Goal: Information Seeking & Learning: Learn about a topic

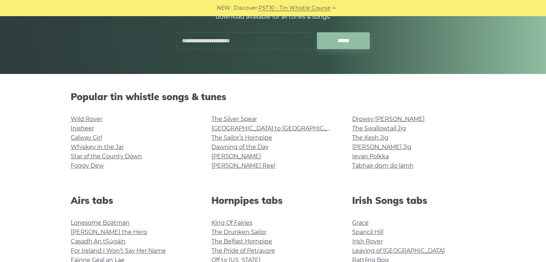
scroll to position [115, 0]
click at [246, 126] on link "[GEOGRAPHIC_DATA] to [GEOGRAPHIC_DATA]" at bounding box center [277, 128] width 132 height 7
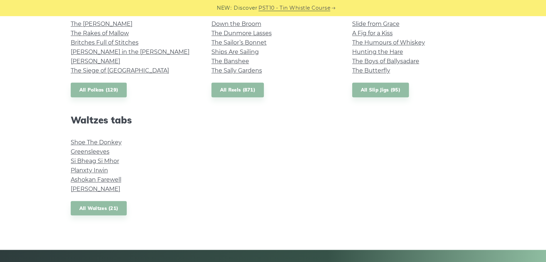
scroll to position [552, 0]
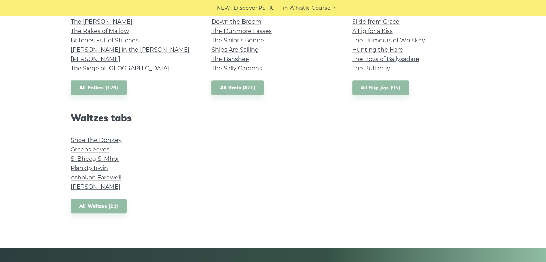
click at [93, 153] on li "Greensleeves" at bounding box center [132, 149] width 123 height 9
click at [98, 150] on link "Greensleeves" at bounding box center [90, 149] width 39 height 7
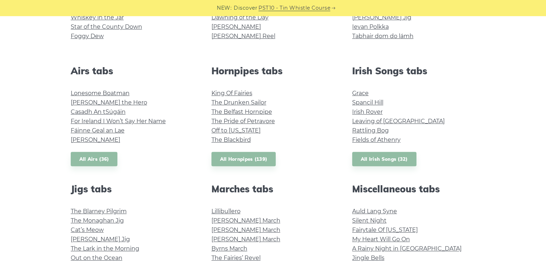
scroll to position [244, 0]
click at [105, 91] on link "Lonesome Boatman" at bounding box center [100, 93] width 59 height 7
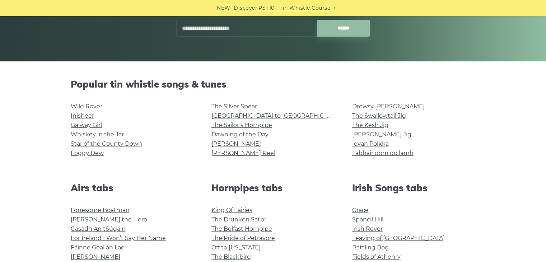
scroll to position [126, 0]
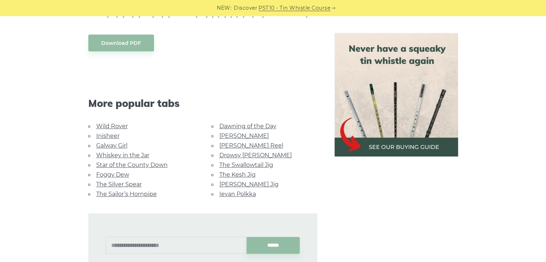
scroll to position [365, 0]
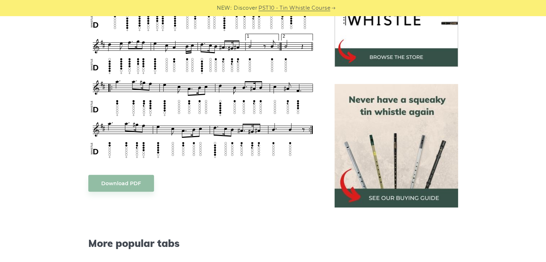
scroll to position [263, 0]
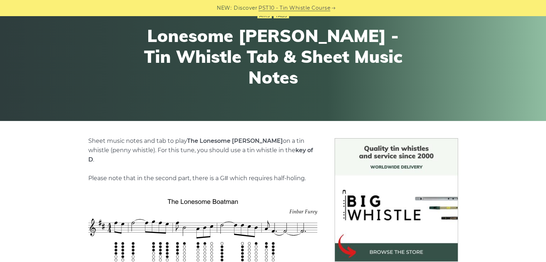
scroll to position [65, 0]
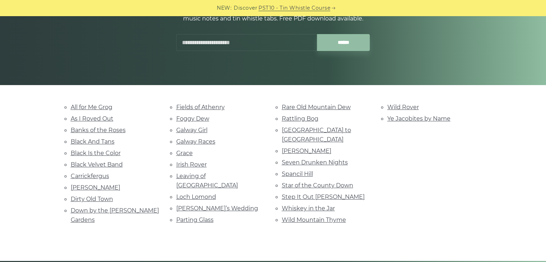
scroll to position [103, 0]
